Goal: Contribute content: Add original content to the website for others to see

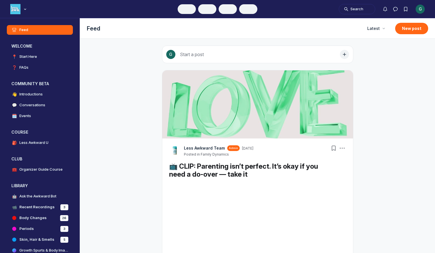
scroll to position [1778, 1092]
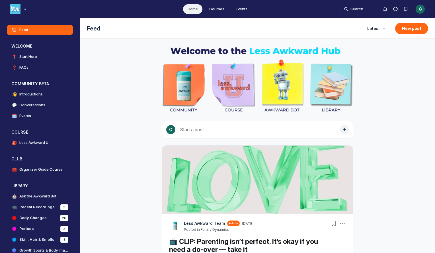
click at [420, 9] on div "G" at bounding box center [420, 9] width 9 height 9
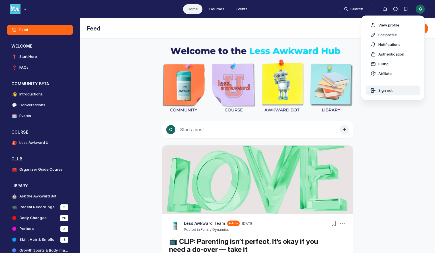
click at [393, 92] on span "Sign out" at bounding box center [386, 91] width 14 height 6
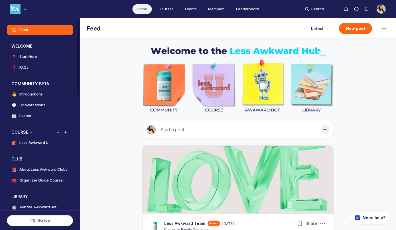
scroll to position [1585, 1092]
click at [66, 134] on icon "Add space or space group" at bounding box center [66, 132] width 6 height 5
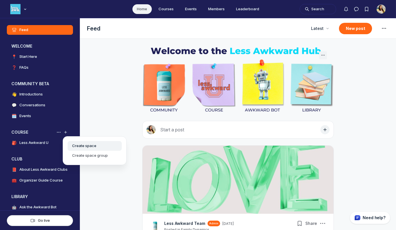
click at [76, 145] on button "Create space" at bounding box center [95, 146] width 54 height 10
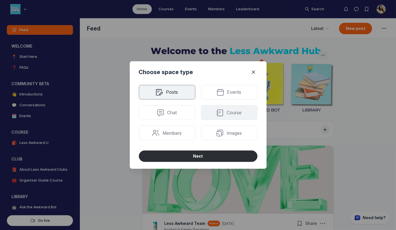
click at [243, 113] on div "Course" at bounding box center [229, 112] width 56 height 15
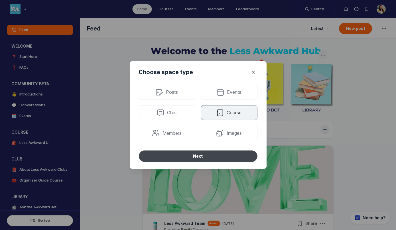
click at [211, 154] on button "Next" at bounding box center [198, 155] width 119 height 11
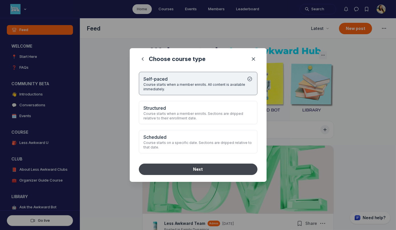
click at [203, 165] on button "Next" at bounding box center [198, 169] width 119 height 11
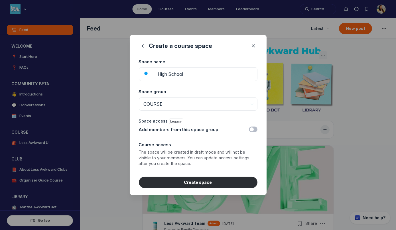
click at [148, 76] on button "button" at bounding box center [146, 74] width 14 height 12
type input "High School"
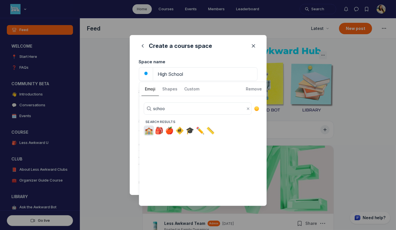
type input "school"
click at [146, 133] on span "🏫" at bounding box center [148, 131] width 9 height 8
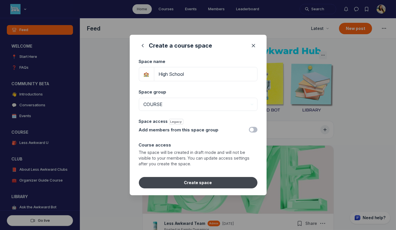
click at [192, 181] on button "Create space" at bounding box center [198, 182] width 119 height 11
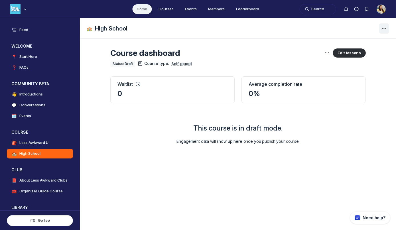
click at [386, 29] on icon "Space settings" at bounding box center [383, 28] width 7 height 7
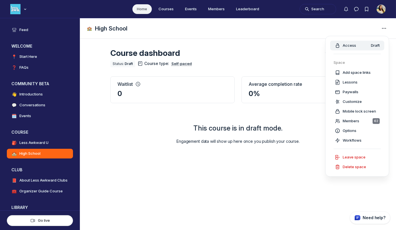
click at [372, 45] on span "Draft" at bounding box center [375, 46] width 9 height 6
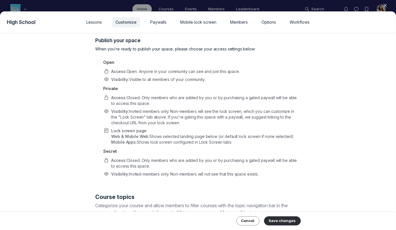
scroll to position [192, 0]
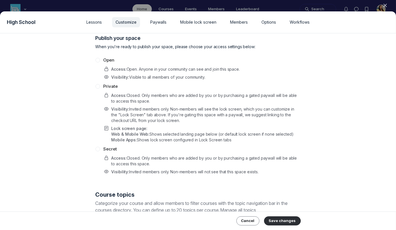
click at [135, 163] on p "Access : Closed. Only members who are added by you or by purchasing a gated pay…" at bounding box center [205, 160] width 189 height 11
radio input "true"
click at [278, 220] on button "Save changes" at bounding box center [282, 220] width 37 height 9
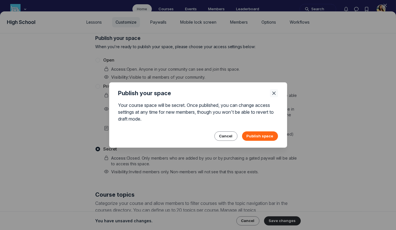
click at [272, 91] on icon "Close" at bounding box center [274, 93] width 6 height 6
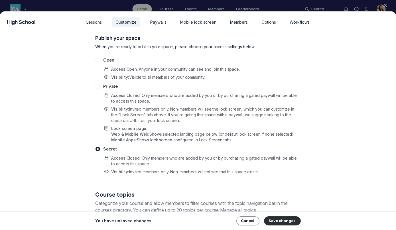
click at [386, 6] on use "button" at bounding box center [385, 5] width 3 height 3
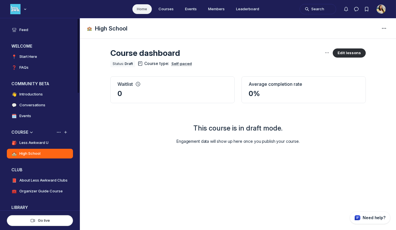
click at [56, 143] on link "🎒 Less Awkward U" at bounding box center [40, 143] width 66 height 10
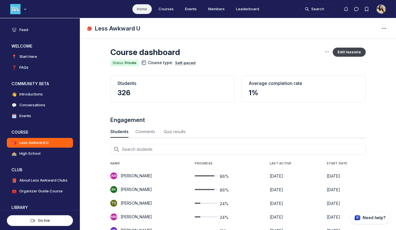
scroll to position [1, 0]
click at [356, 51] on button "Edit lessons" at bounding box center [349, 52] width 33 height 9
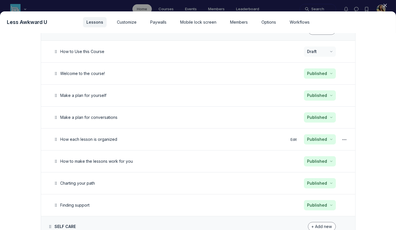
scroll to position [89, 0]
click at [293, 184] on button "Edit" at bounding box center [293, 183] width 11 height 8
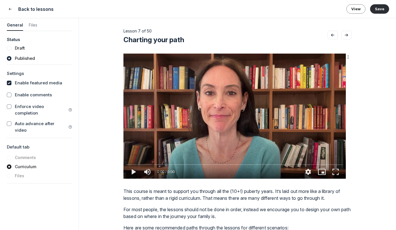
type media-captions-menu "cc:en:Default"
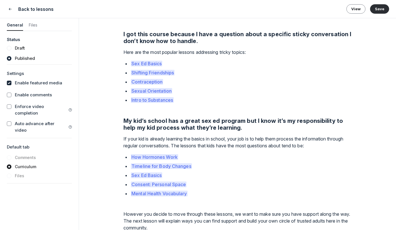
scroll to position [577, 0]
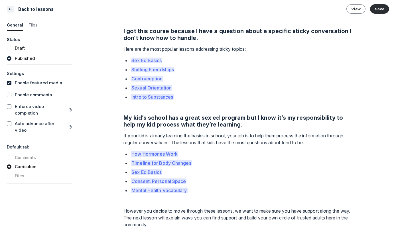
click at [11, 10] on icon "Close" at bounding box center [10, 9] width 5 height 6
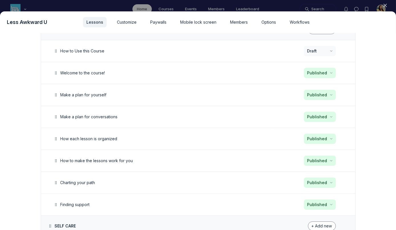
scroll to position [771, 1882]
click at [290, 72] on button "Edit" at bounding box center [293, 73] width 11 height 8
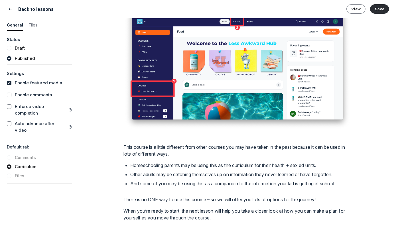
type media-captions-menu "cc:en:Default"
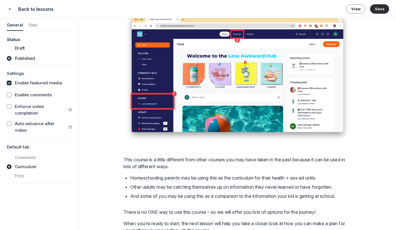
scroll to position [296, 0]
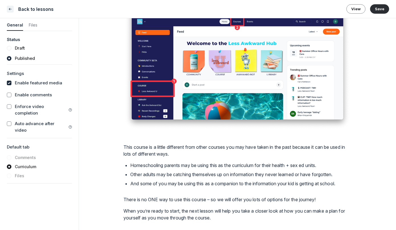
click at [11, 10] on icon "Close" at bounding box center [10, 9] width 5 height 6
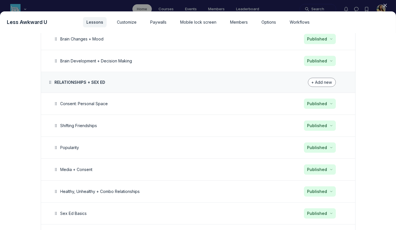
scroll to position [903, 0]
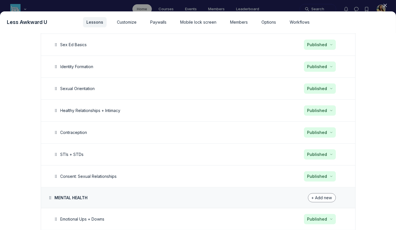
click at [209, 6] on div at bounding box center [198, 115] width 396 height 230
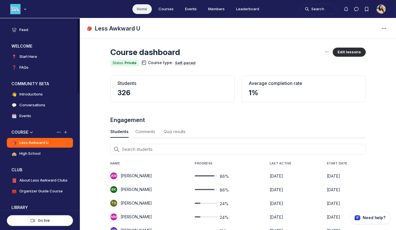
click at [36, 154] on h4 "High School" at bounding box center [29, 154] width 21 height 6
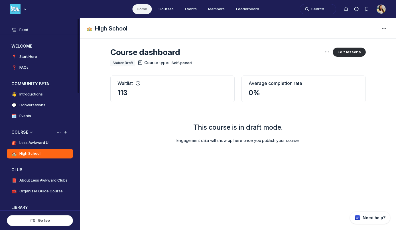
click at [37, 144] on h4 "Less Awkward U" at bounding box center [33, 143] width 29 height 6
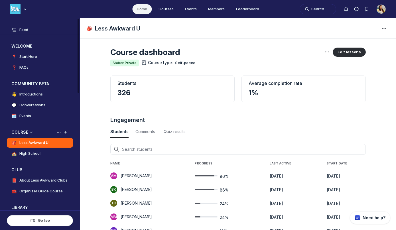
scroll to position [771, 1882]
click at [353, 52] on button "Edit lessons" at bounding box center [349, 52] width 33 height 9
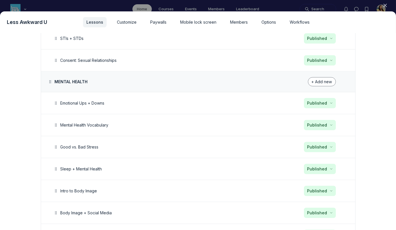
scroll to position [1033, 0]
